Goal: Information Seeking & Learning: Learn about a topic

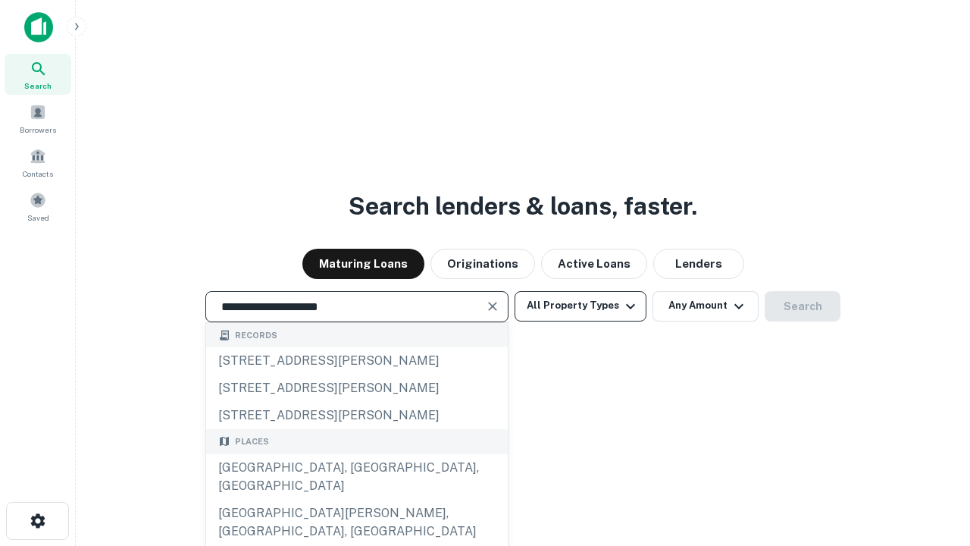
click at [356, 499] on div "Santa Monica, CA, USA" at bounding box center [357, 476] width 302 height 45
click at [580, 305] on button "All Property Types" at bounding box center [580, 306] width 132 height 30
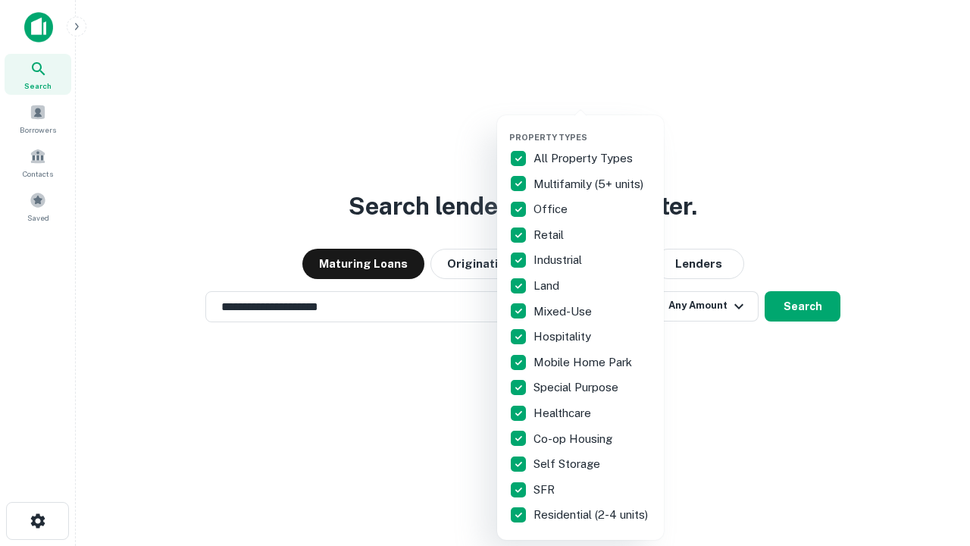
type input "**********"
click at [593, 127] on button "button" at bounding box center [592, 127] width 167 height 1
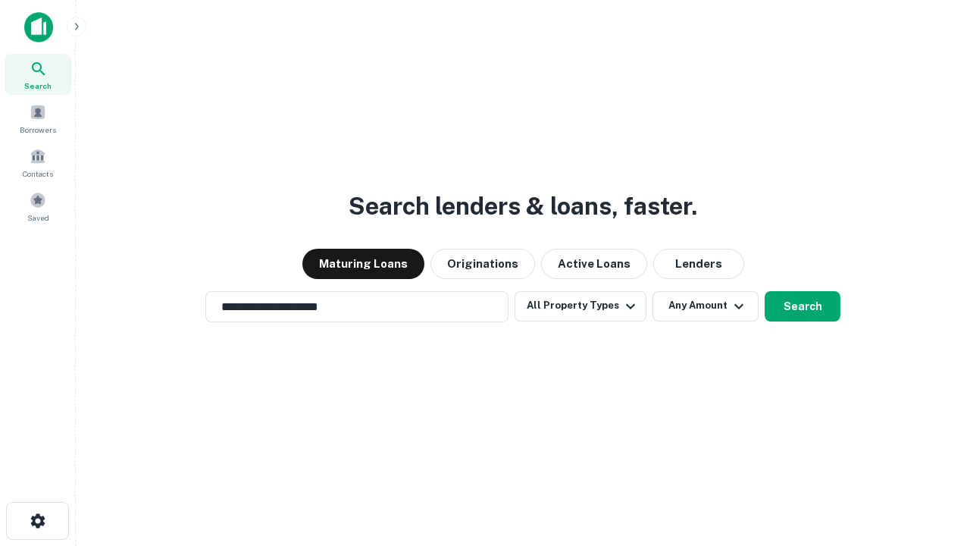
scroll to position [23, 0]
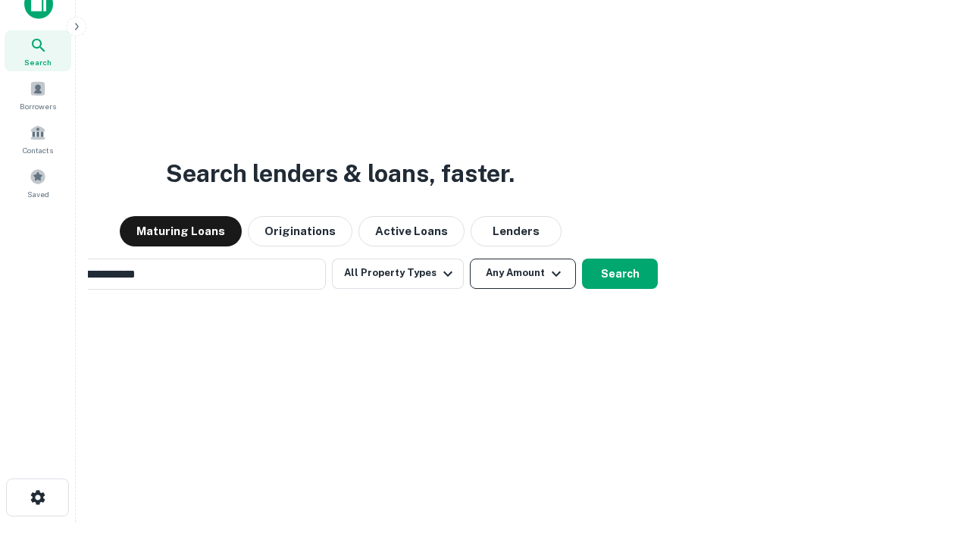
click at [470, 258] on button "Any Amount" at bounding box center [523, 273] width 106 height 30
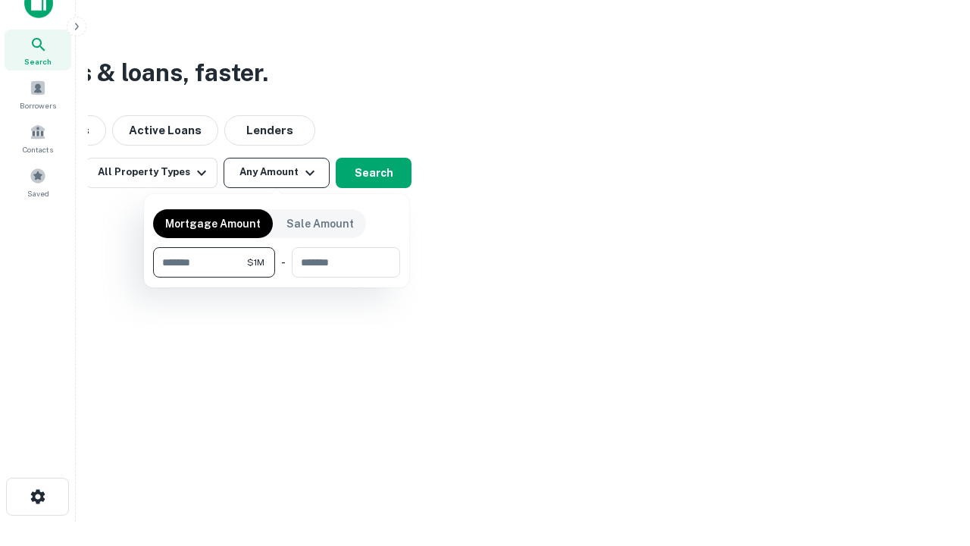
type input "*******"
click at [277, 277] on button "button" at bounding box center [276, 277] width 247 height 1
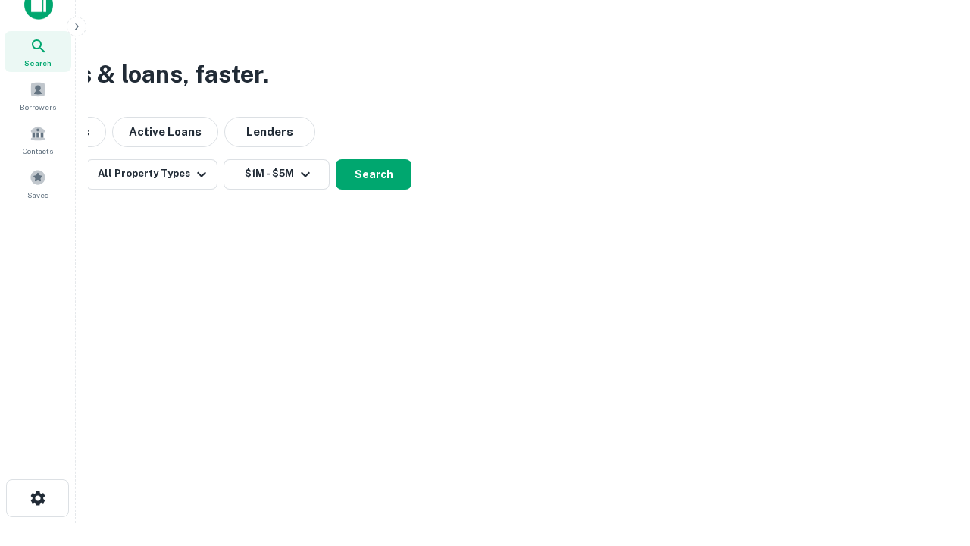
scroll to position [9, 280]
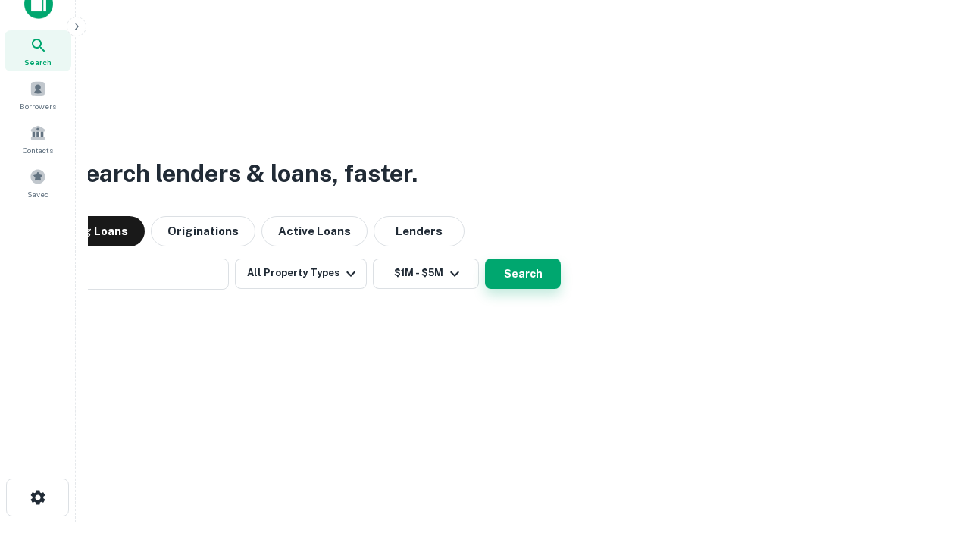
click at [485, 258] on button "Search" at bounding box center [523, 273] width 76 height 30
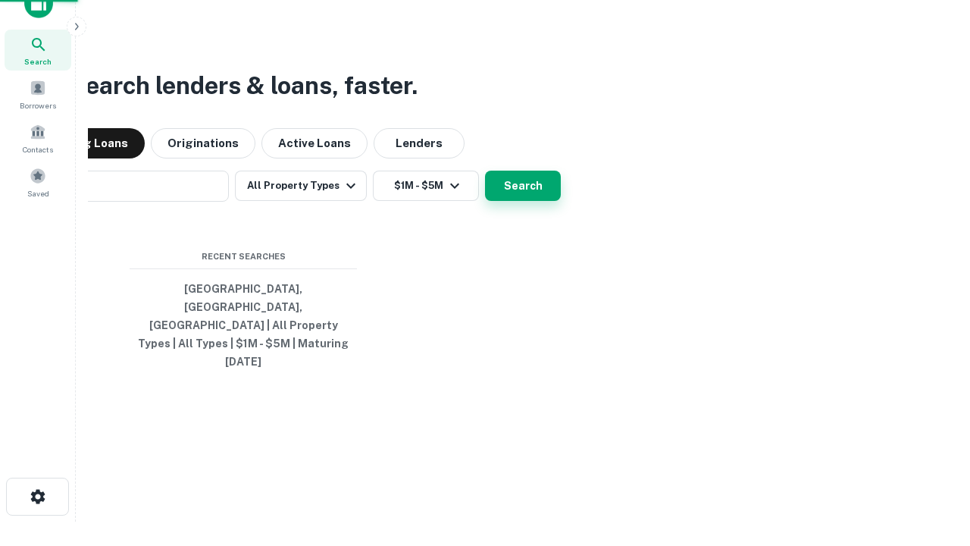
scroll to position [40, 429]
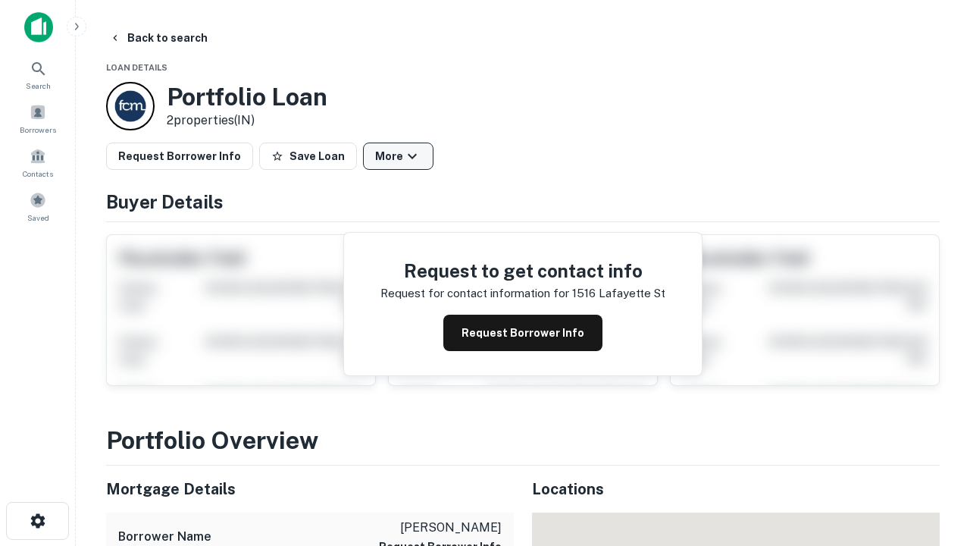
click at [398, 156] on button "More" at bounding box center [398, 155] width 70 height 27
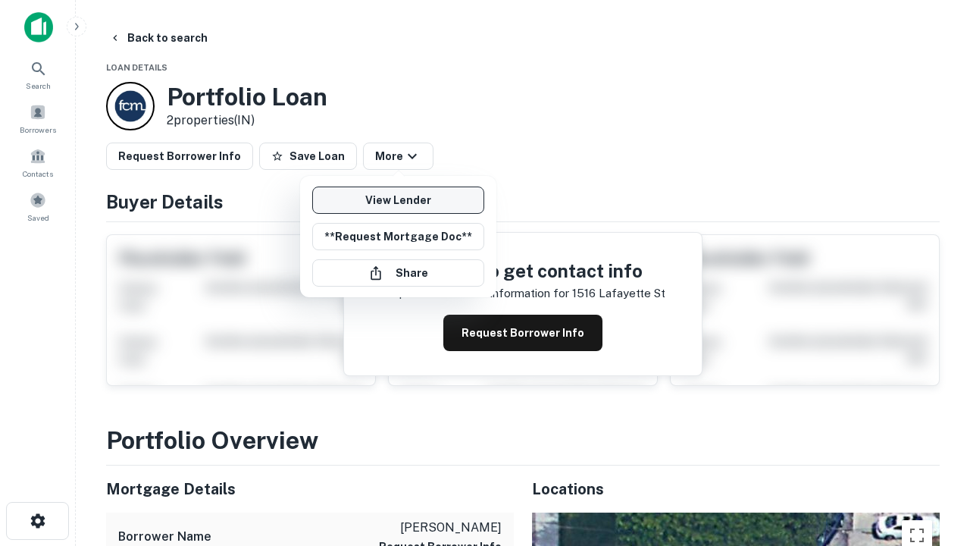
click at [398, 200] on link "View Lender" at bounding box center [398, 199] width 172 height 27
